Goal: Information Seeking & Learning: Check status

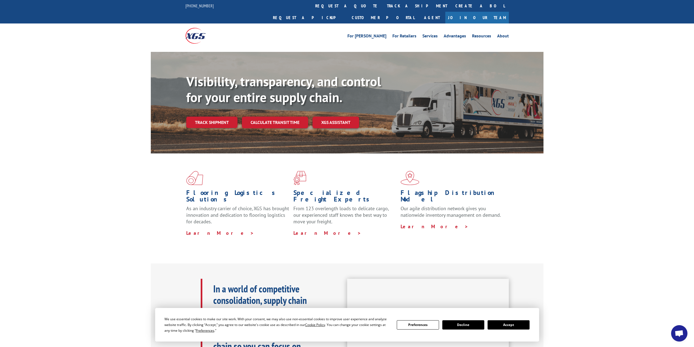
click at [211, 116] on link "Track shipment" at bounding box center [211, 121] width 51 height 11
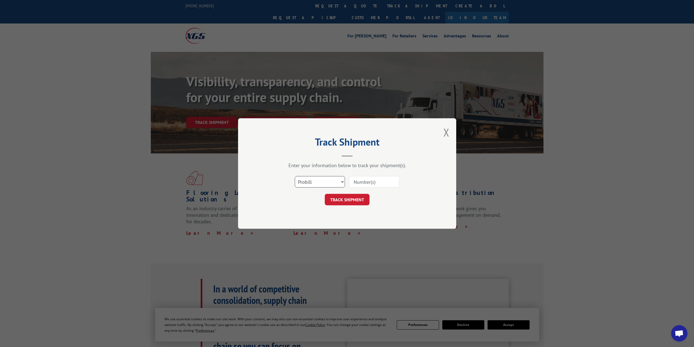
click at [315, 185] on select "Select category... Probill BOL PO" at bounding box center [320, 181] width 50 height 11
select select "bol"
click at [295, 176] on select "Select category... Probill BOL PO" at bounding box center [320, 181] width 50 height 11
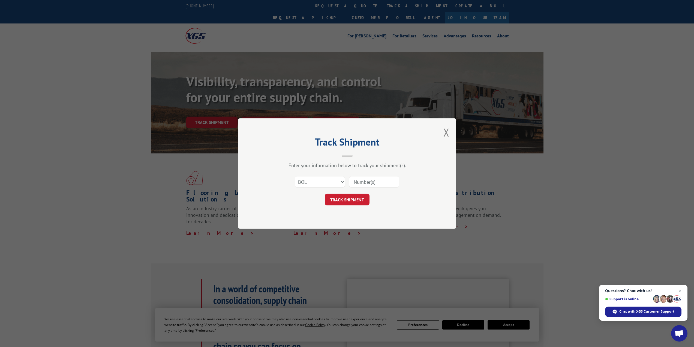
click at [371, 177] on input at bounding box center [374, 181] width 50 height 11
paste input "2842088"
type input "2842088"
click at [353, 199] on button "TRACK SHIPMENT" at bounding box center [347, 199] width 45 height 11
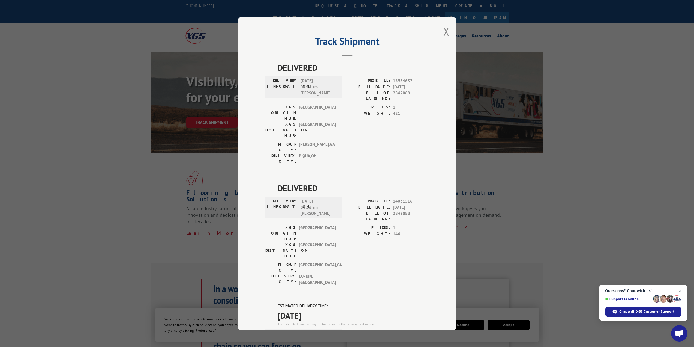
click at [444, 37] on button "Close modal" at bounding box center [446, 31] width 6 height 14
